Goal: Task Accomplishment & Management: Manage account settings

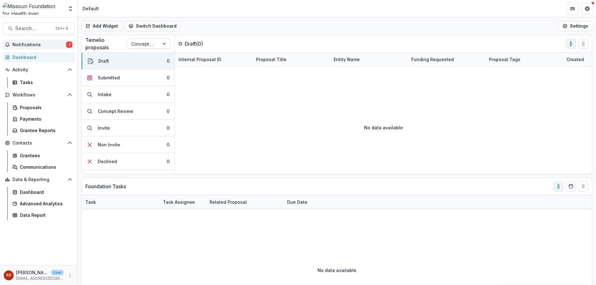
click at [41, 45] on span "Notifications" at bounding box center [39, 44] width 54 height 5
click at [28, 84] on div "Tasks" at bounding box center [45, 82] width 50 height 7
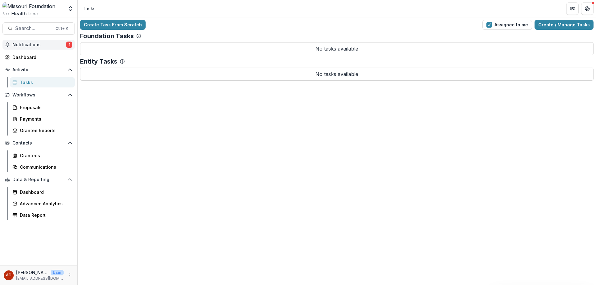
click at [38, 46] on span "Notifications" at bounding box center [39, 44] width 54 height 5
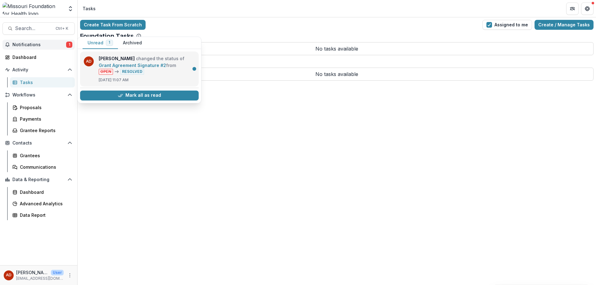
click at [150, 63] on link "Grant Agreement Signature #2" at bounding box center [132, 65] width 67 height 5
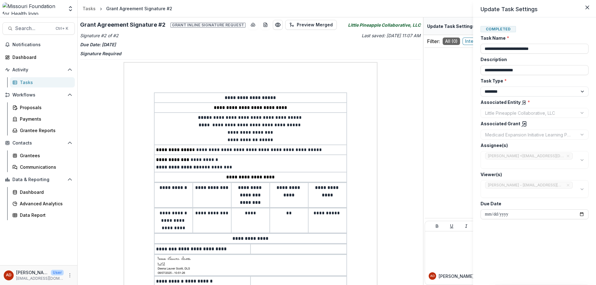
click at [431, 122] on div "**********" at bounding box center [298, 142] width 596 height 285
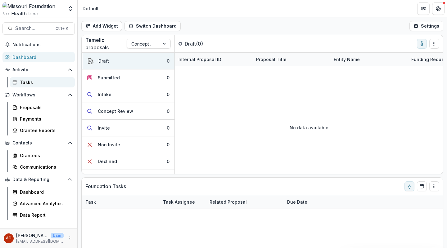
click at [34, 81] on div "Tasks" at bounding box center [45, 82] width 50 height 7
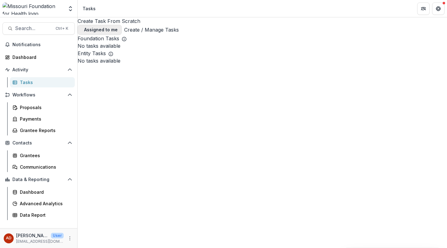
click at [82, 30] on span "button" at bounding box center [82, 30] width 0 height 0
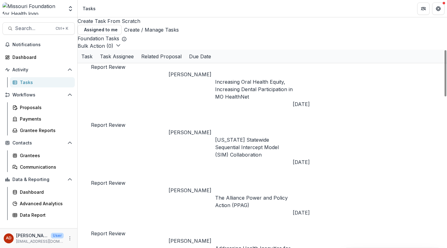
click at [121, 48] on icon "button" at bounding box center [118, 45] width 5 height 5
click at [158, 48] on div "Bulk Action ( 0 ) Reporting Schedule Tasks" at bounding box center [262, 45] width 369 height 7
click at [119, 47] on polyline "button" at bounding box center [117, 46] width 3 height 2
click at [167, 47] on div "Bulk Action ( 0 ) Reporting Schedule Tasks" at bounding box center [262, 45] width 369 height 7
click at [17, 106] on icon at bounding box center [14, 107] width 5 height 5
